Goal: Contribute content: Add original content to the website for others to see

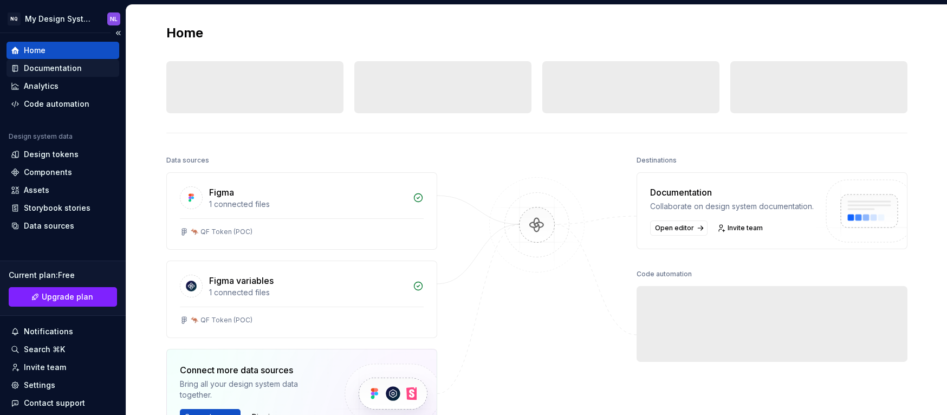
click at [60, 65] on div "Documentation" at bounding box center [53, 68] width 58 height 11
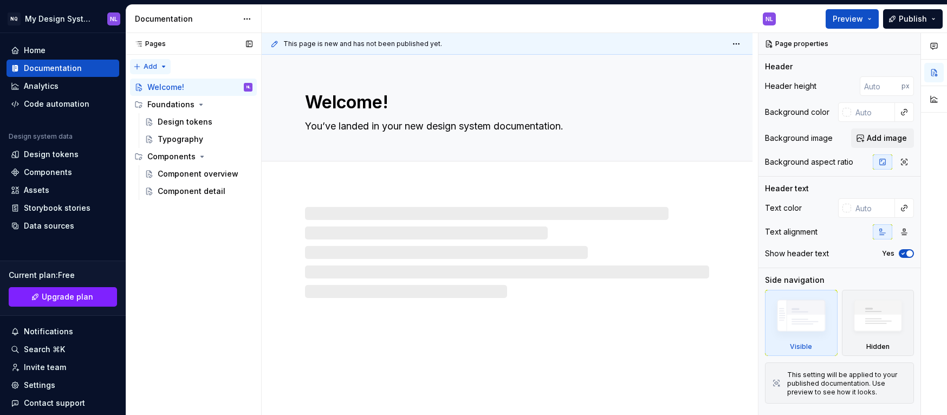
click at [159, 62] on div "Pages Pages Add Accessibility guide for tree Page tree. Navigate the tree with …" at bounding box center [193, 224] width 135 height 382
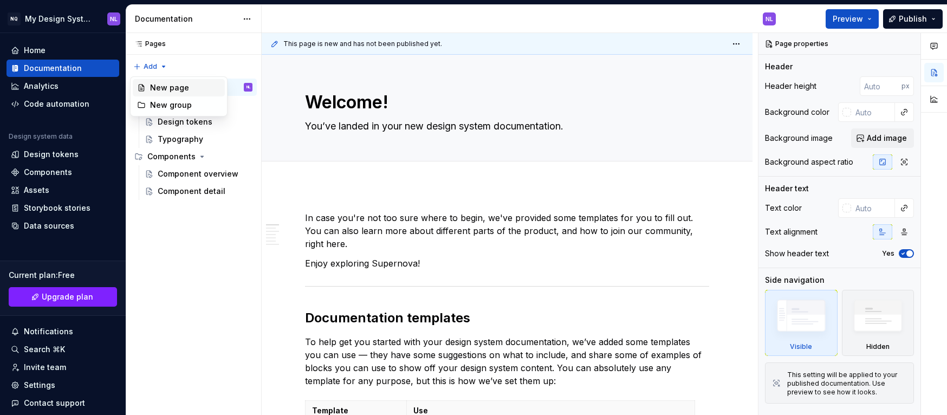
click at [180, 88] on div "New page" at bounding box center [185, 87] width 70 height 11
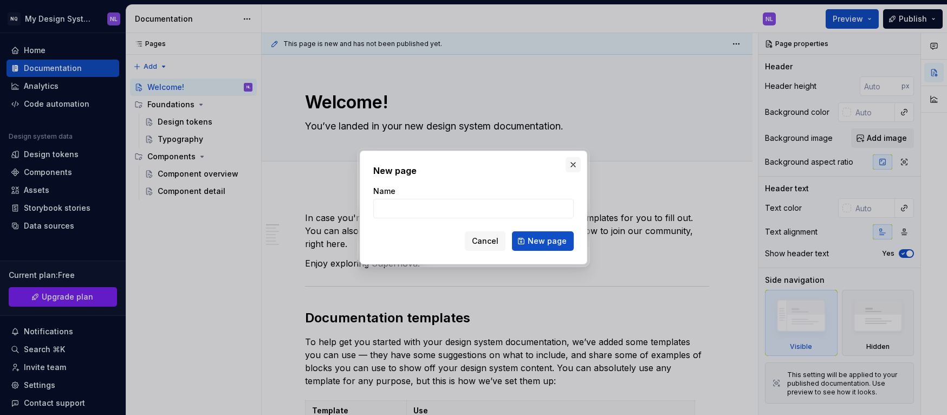
click at [576, 167] on button "button" at bounding box center [572, 164] width 15 height 15
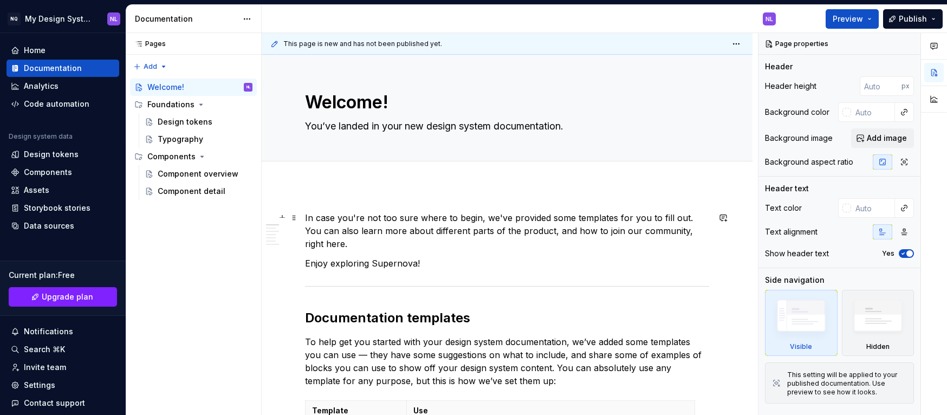
scroll to position [930, 0]
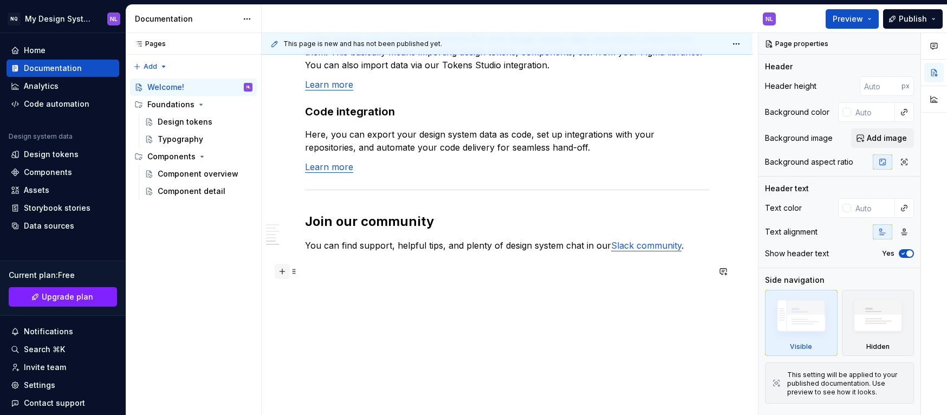
click at [283, 273] on button "button" at bounding box center [282, 271] width 15 height 15
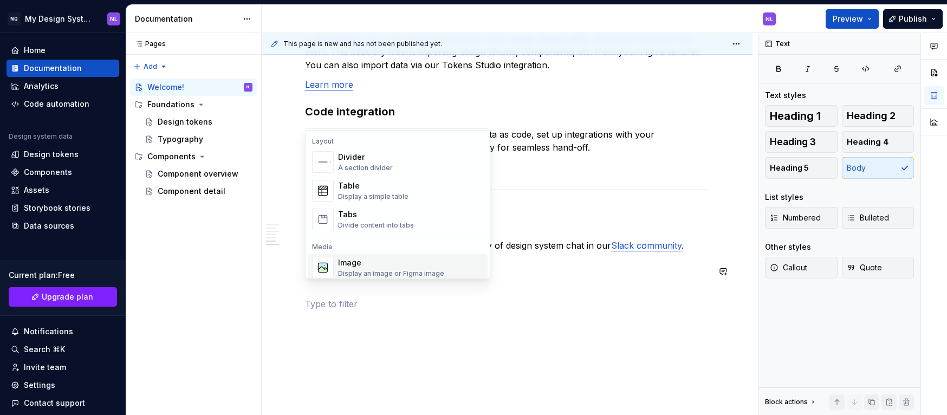
scroll to position [393, 0]
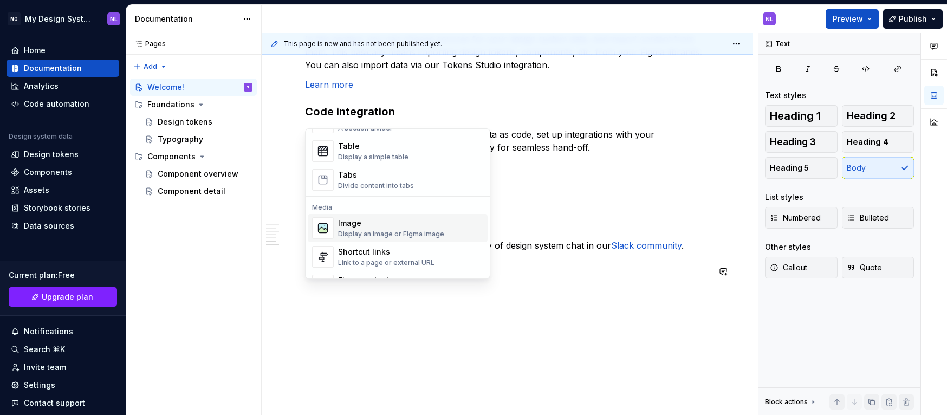
click at [432, 229] on div "Image Display an image or Figma image" at bounding box center [391, 228] width 106 height 21
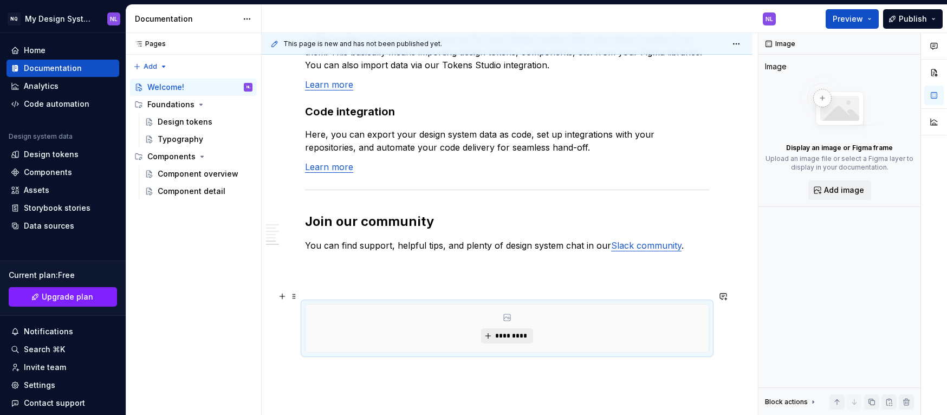
click at [514, 331] on span "*********" at bounding box center [510, 335] width 33 height 9
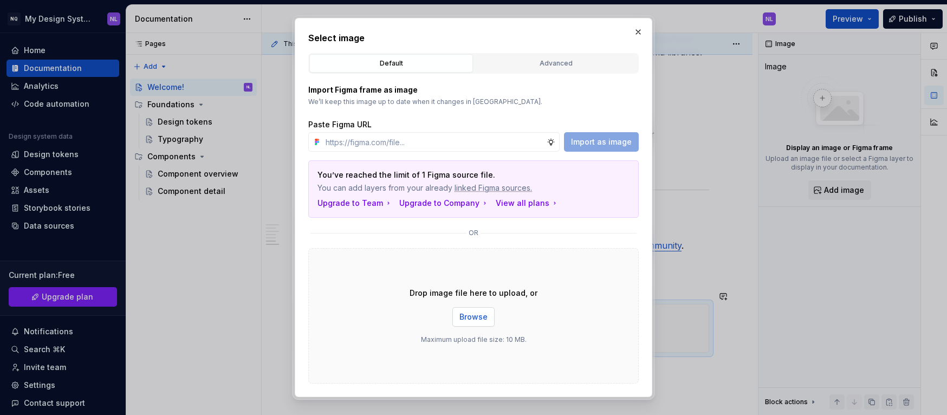
click at [471, 319] on span "Browse" at bounding box center [473, 316] width 28 height 11
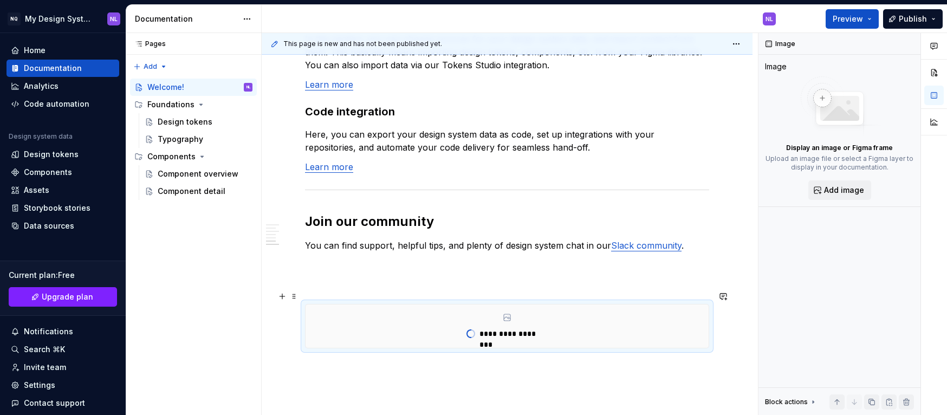
scroll to position [961, 0]
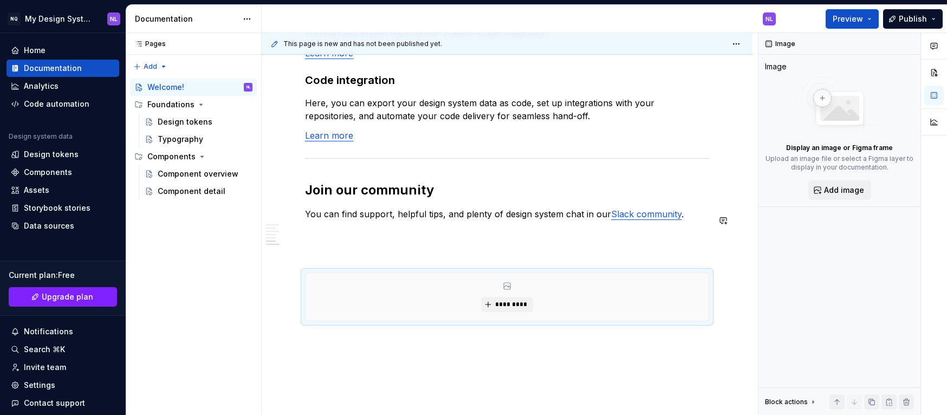
type textarea "*"
